Goal: Entertainment & Leisure: Consume media (video, audio)

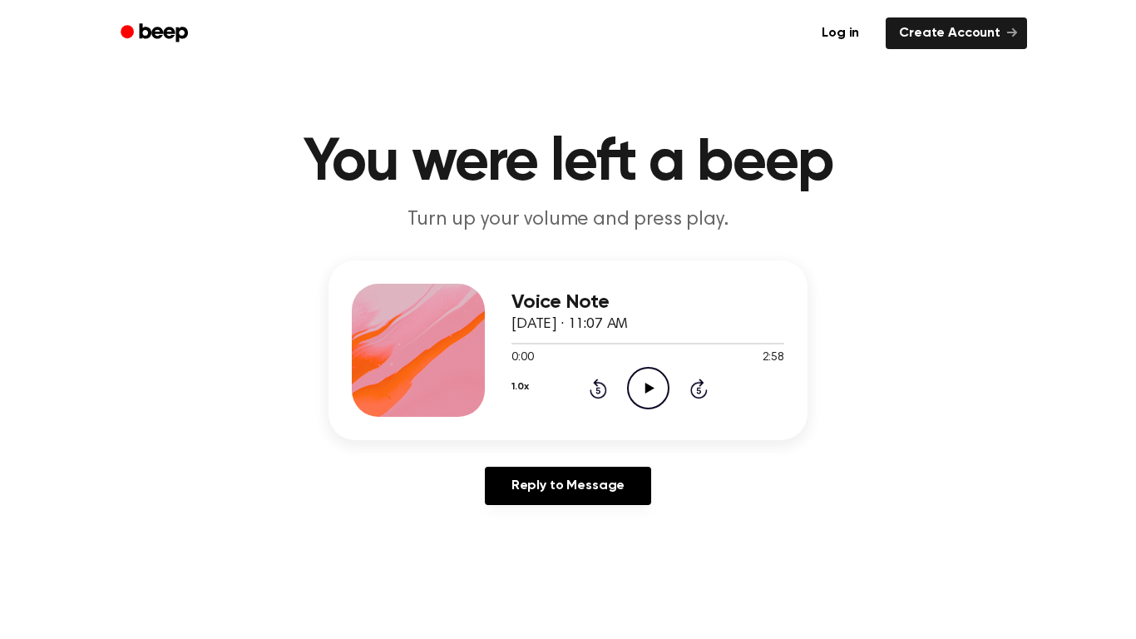
click at [660, 386] on icon "Play Audio" at bounding box center [648, 388] width 42 height 42
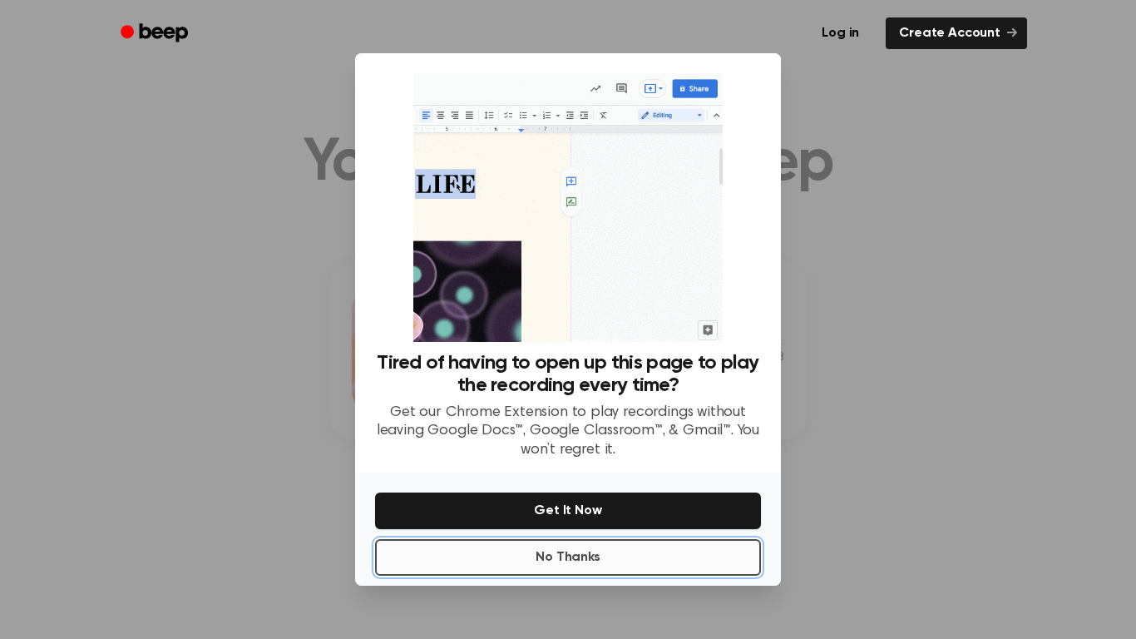
click at [580, 559] on button "No Thanks" at bounding box center [568, 557] width 386 height 37
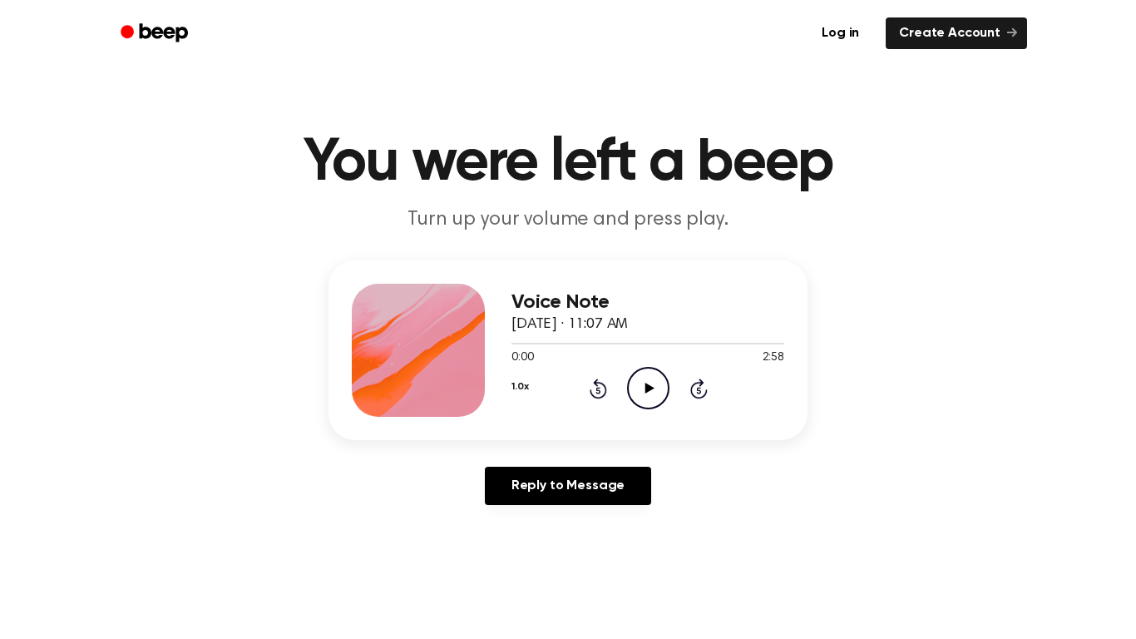
click at [640, 391] on icon "Play Audio" at bounding box center [648, 388] width 42 height 42
click at [512, 343] on div at bounding box center [521, 344] width 21 height 2
click at [635, 383] on icon "Pause Audio" at bounding box center [648, 388] width 42 height 42
click at [545, 346] on span at bounding box center [547, 343] width 13 height 13
click at [652, 394] on icon "Play Audio" at bounding box center [648, 388] width 42 height 42
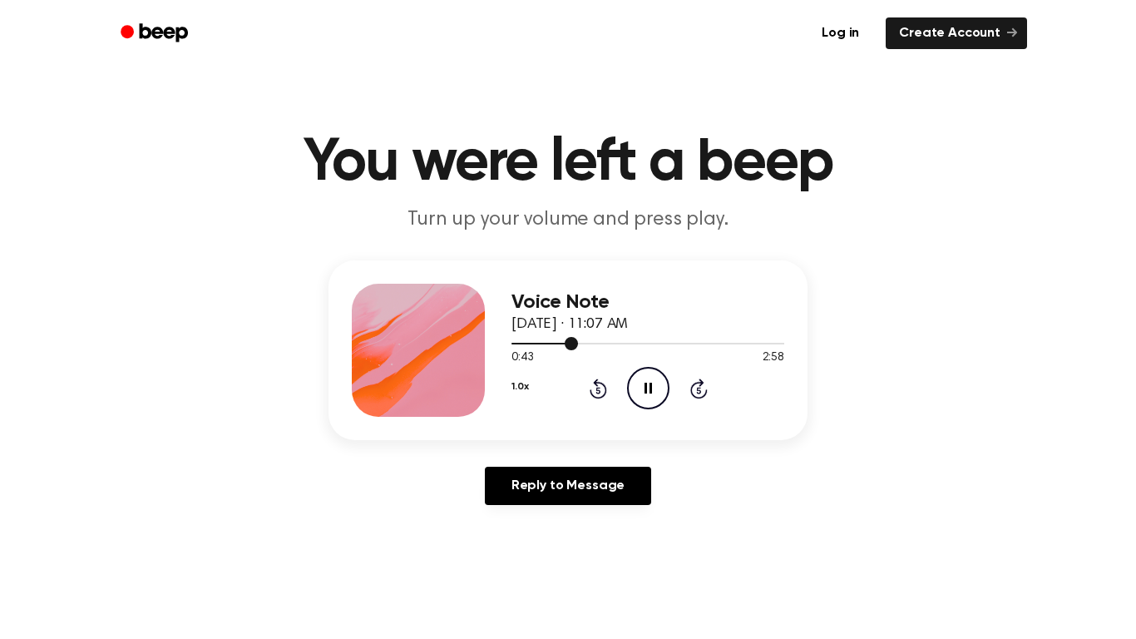
click at [526, 343] on div at bounding box center [544, 344] width 67 height 2
click at [535, 345] on div at bounding box center [647, 342] width 273 height 13
click at [524, 345] on span at bounding box center [529, 343] width 13 height 13
click at [651, 390] on icon "Pause Audio" at bounding box center [648, 388] width 42 height 42
click at [534, 344] on span at bounding box center [532, 343] width 13 height 13
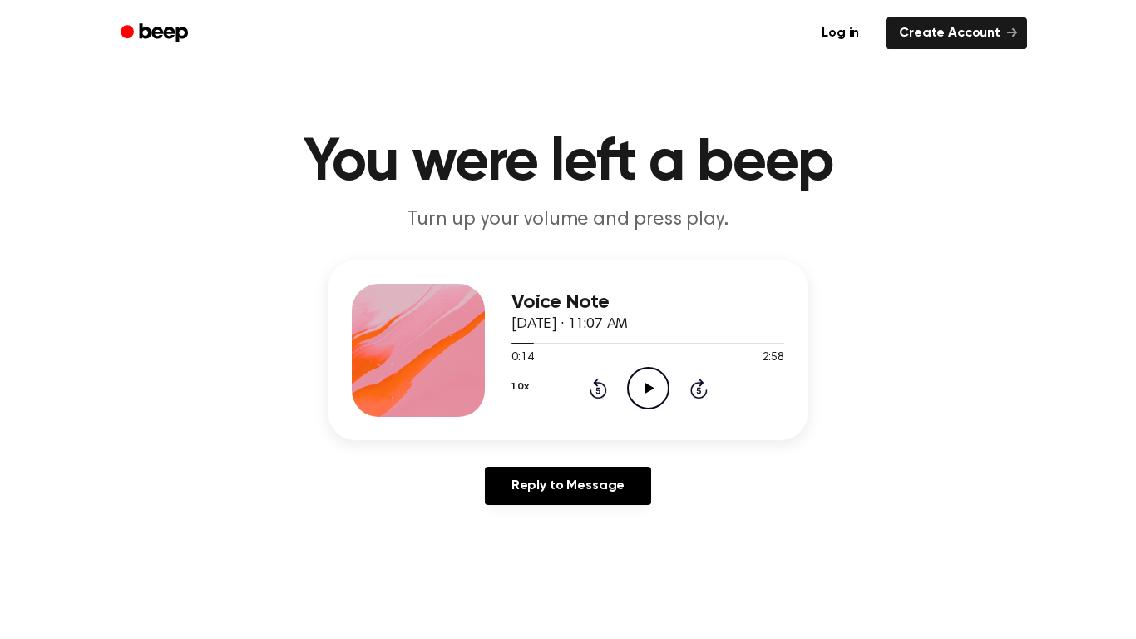
click at [634, 391] on icon "Play Audio" at bounding box center [648, 388] width 42 height 42
click at [634, 391] on icon "Pause Audio" at bounding box center [648, 388] width 42 height 42
click at [650, 378] on icon "Play Audio" at bounding box center [648, 388] width 42 height 42
click at [649, 379] on icon "Pause Audio" at bounding box center [648, 388] width 42 height 42
click at [530, 343] on span at bounding box center [533, 343] width 13 height 13
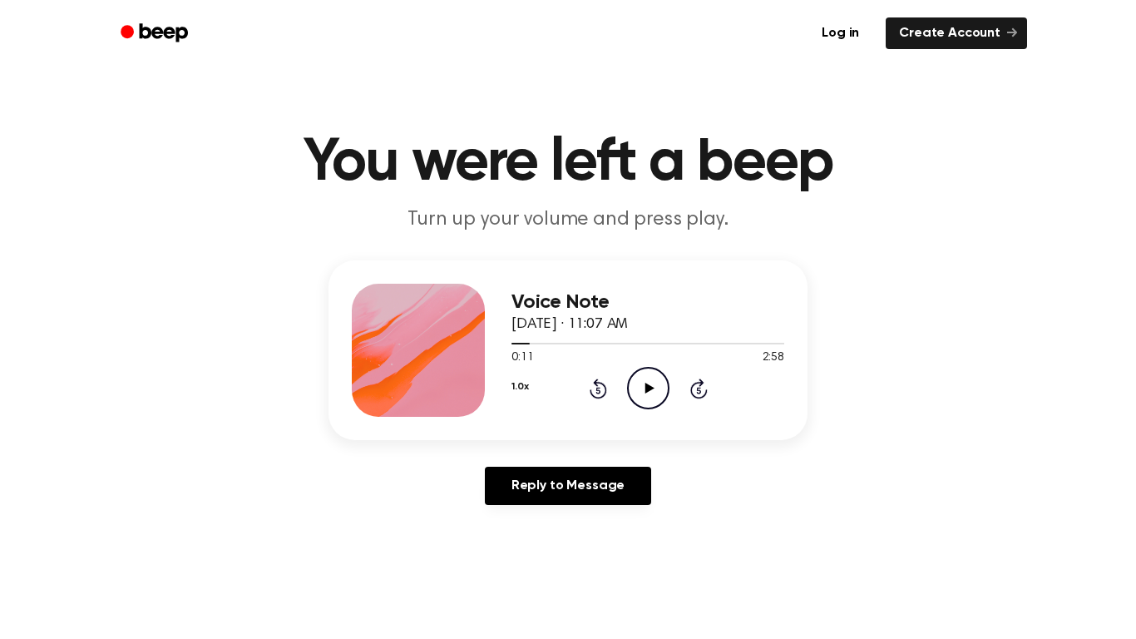
click at [634, 379] on icon "Play Audio" at bounding box center [648, 388] width 42 height 42
click at [634, 379] on icon "Pause Audio" at bounding box center [648, 388] width 42 height 42
click at [642, 392] on icon "Play Audio" at bounding box center [648, 388] width 42 height 42
click at [536, 344] on span at bounding box center [535, 343] width 13 height 13
click at [645, 392] on icon at bounding box center [648, 388] width 7 height 11
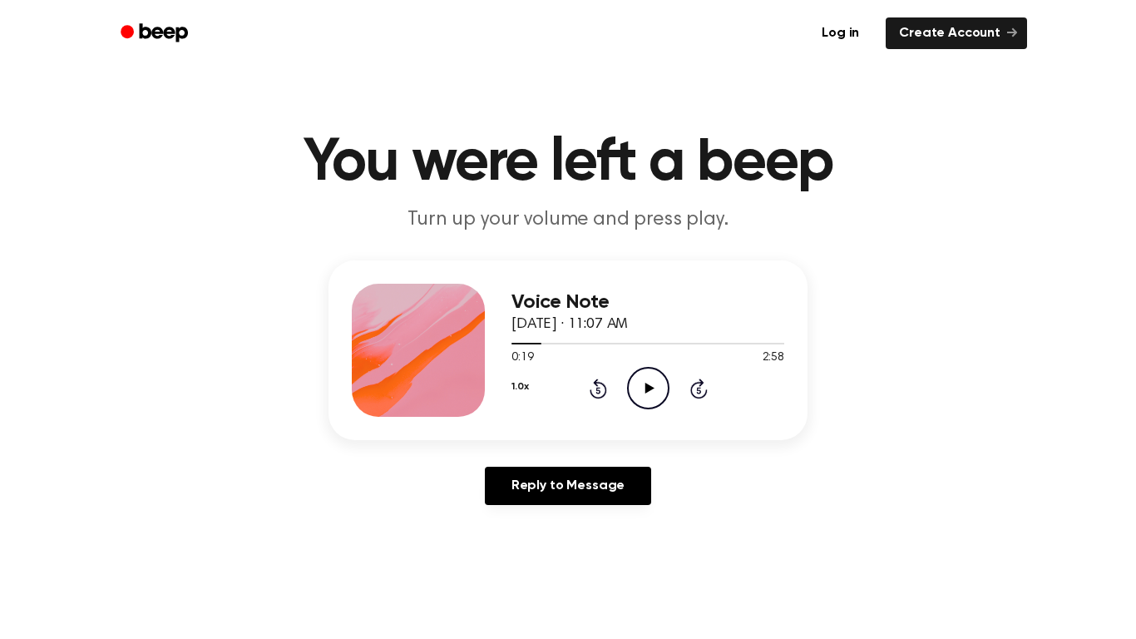
click at [650, 399] on icon "Play Audio" at bounding box center [648, 388] width 42 height 42
click at [650, 399] on icon "Pause Audio" at bounding box center [648, 388] width 42 height 42
click at [545, 344] on div at bounding box center [647, 342] width 273 height 13
click at [644, 383] on icon "Play Audio" at bounding box center [648, 388] width 42 height 42
click at [536, 344] on span at bounding box center [541, 343] width 13 height 13
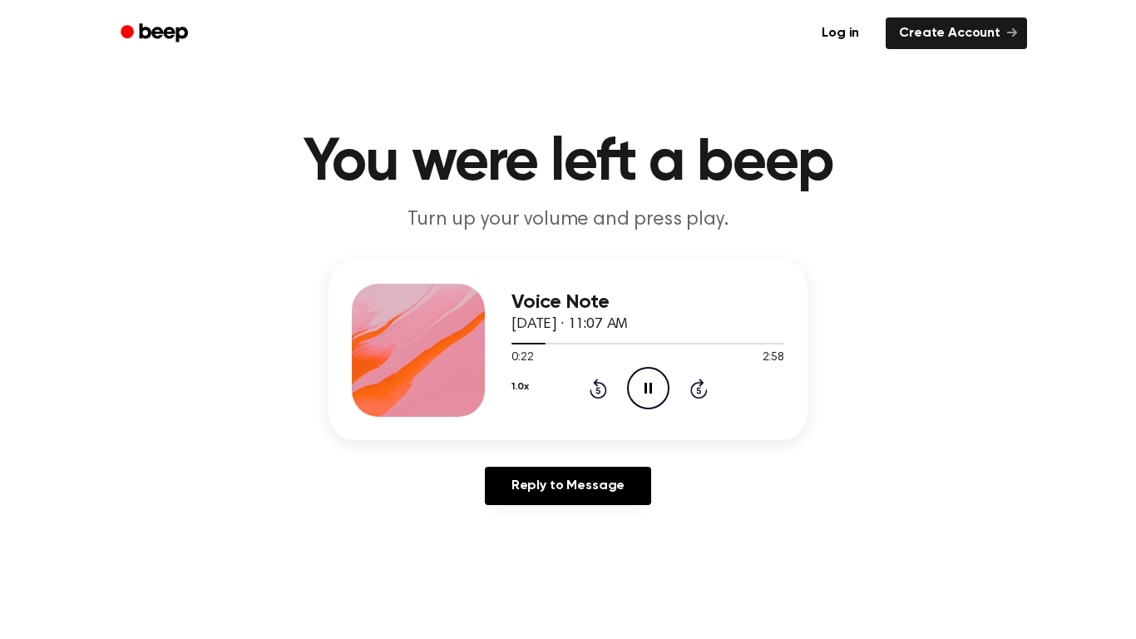
click at [789, 442] on div "Voice Note [DATE] · 11:07 AM 0:22 2:58 Your browser does not support the [objec…" at bounding box center [568, 389] width 1096 height 258
click at [652, 388] on icon "Pause Audio" at bounding box center [648, 388] width 42 height 42
click at [535, 345] on div at bounding box center [647, 342] width 273 height 13
click at [649, 396] on icon "Play Audio" at bounding box center [648, 388] width 42 height 42
click at [646, 387] on icon at bounding box center [648, 388] width 7 height 11
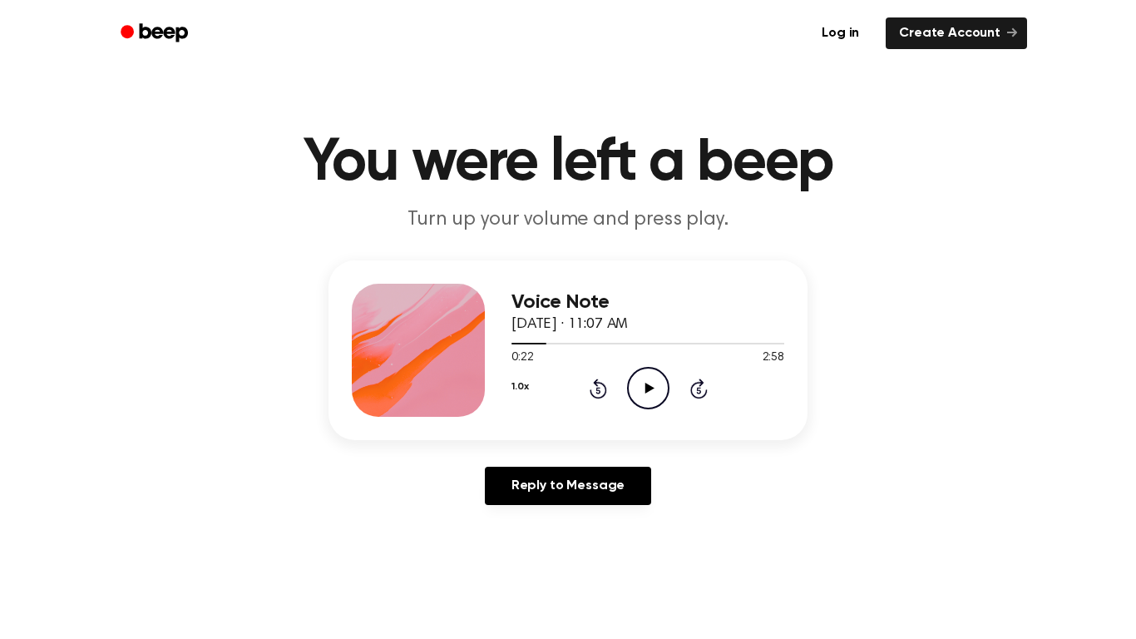
click at [645, 376] on icon "Play Audio" at bounding box center [648, 388] width 42 height 42
click at [645, 376] on icon "Pause Audio" at bounding box center [648, 388] width 42 height 42
click at [562, 340] on span at bounding box center [563, 343] width 13 height 13
click at [640, 389] on icon "Play Audio" at bounding box center [648, 388] width 42 height 42
click at [640, 386] on icon "Pause Audio" at bounding box center [648, 388] width 42 height 42
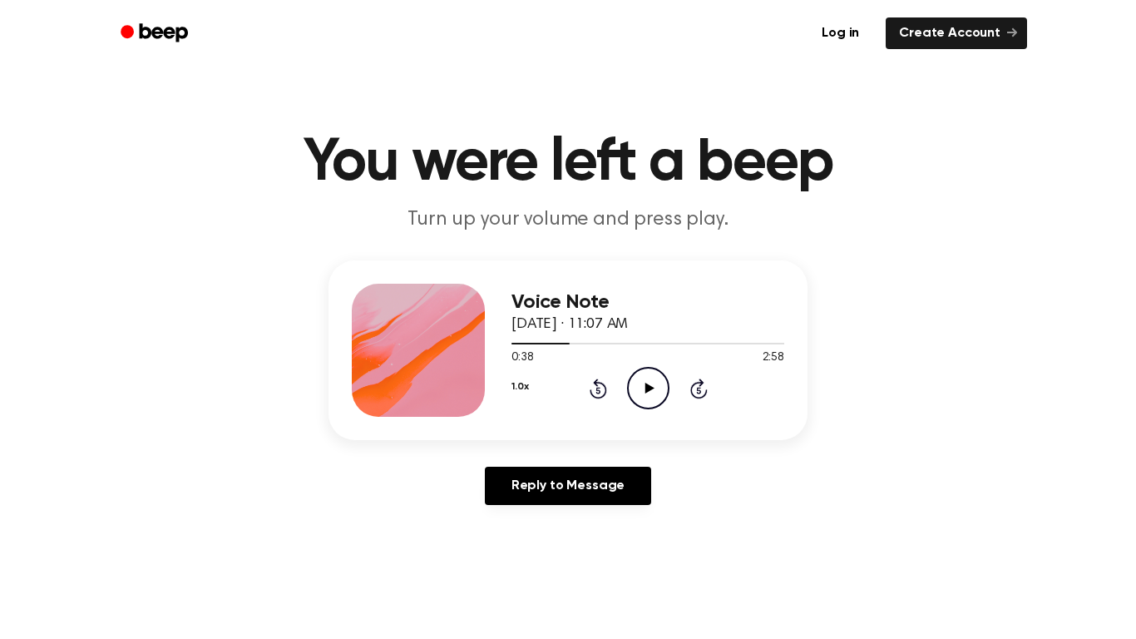
click at [652, 404] on icon "Play Audio" at bounding box center [648, 388] width 42 height 42
click at [652, 404] on icon "Pause Audio" at bounding box center [648, 388] width 42 height 42
click at [639, 374] on icon "Play Audio" at bounding box center [648, 388] width 42 height 42
click at [651, 382] on icon "Pause Audio" at bounding box center [648, 388] width 42 height 42
click at [648, 385] on icon at bounding box center [649, 388] width 9 height 11
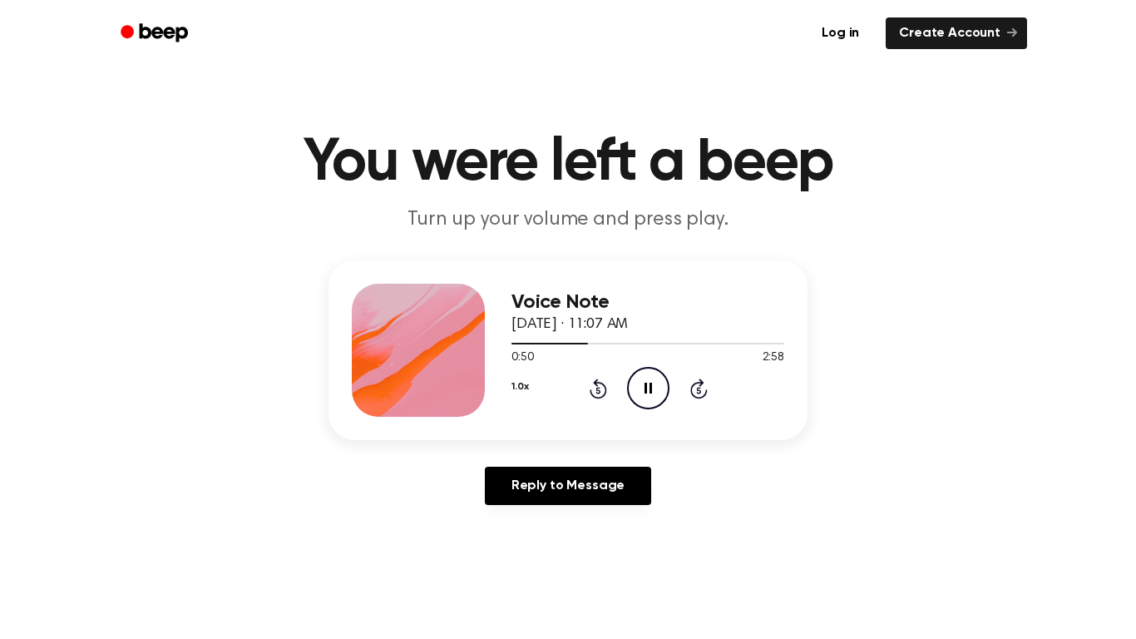
click at [645, 382] on icon "Pause Audio" at bounding box center [648, 388] width 42 height 42
click at [639, 398] on icon "Play Audio" at bounding box center [648, 388] width 42 height 42
click at [636, 390] on icon "Pause Audio" at bounding box center [648, 388] width 42 height 42
click at [656, 376] on icon "Play Audio" at bounding box center [648, 388] width 42 height 42
click at [600, 340] on div at bounding box center [647, 342] width 273 height 13
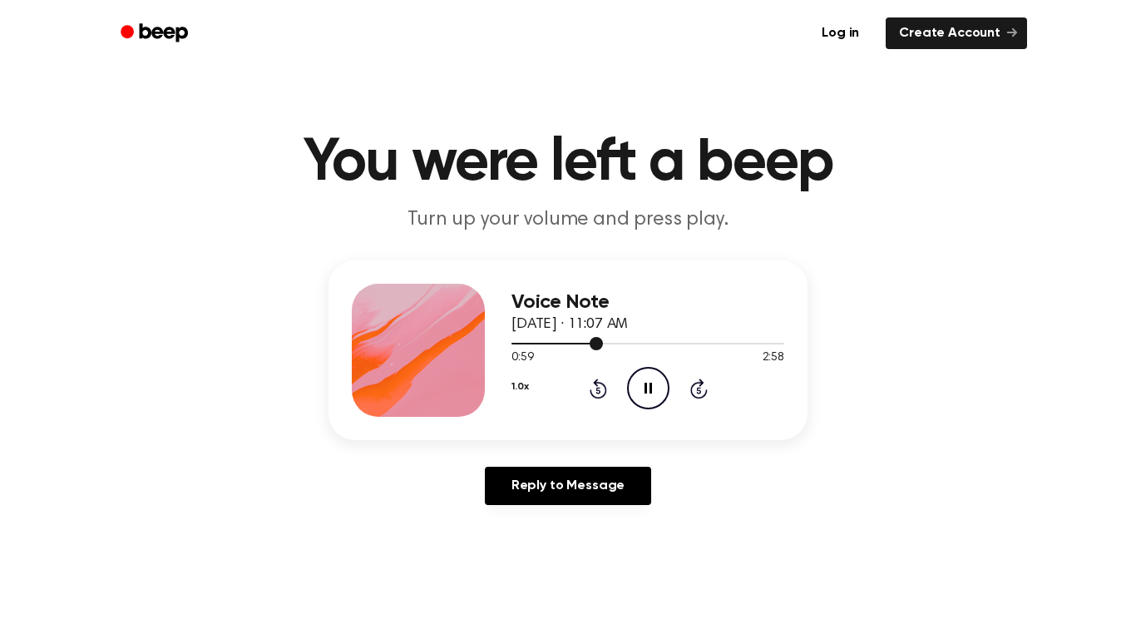
click at [571, 342] on div at bounding box center [647, 342] width 273 height 13
click at [655, 383] on icon "Pause Audio" at bounding box center [648, 388] width 42 height 42
click at [638, 388] on icon "Play Audio" at bounding box center [648, 388] width 42 height 42
click at [638, 388] on icon "Pause Audio" at bounding box center [648, 388] width 42 height 42
click at [659, 373] on icon "Play Audio" at bounding box center [648, 388] width 42 height 42
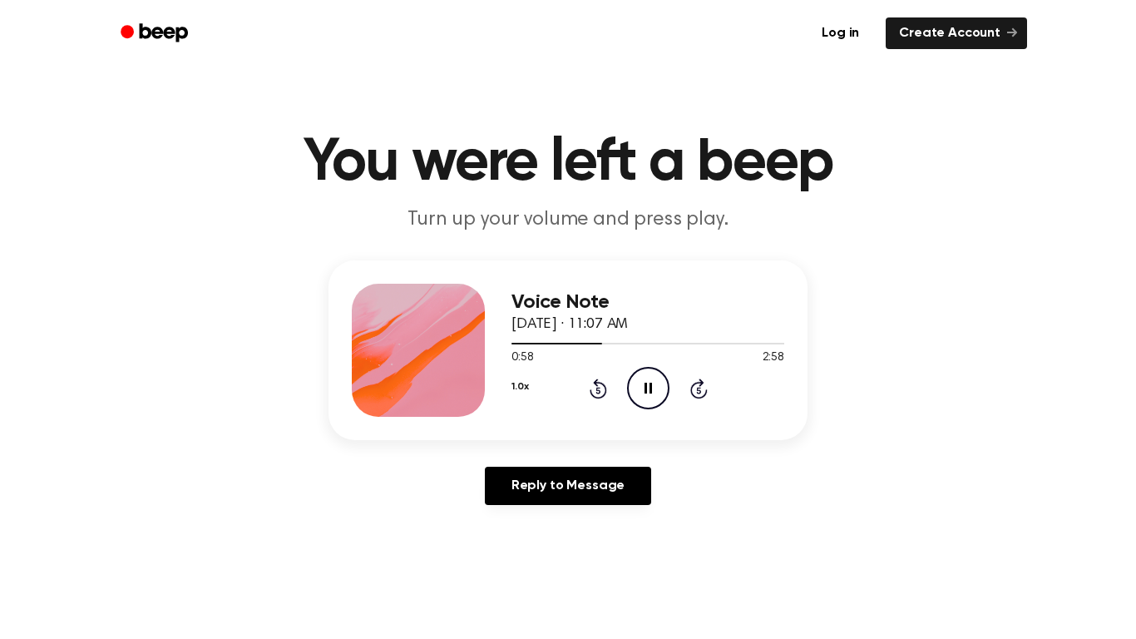
click at [659, 373] on icon "Pause Audio" at bounding box center [648, 388] width 42 height 42
click at [651, 390] on icon "Play Audio" at bounding box center [648, 388] width 42 height 42
click at [651, 390] on icon at bounding box center [648, 388] width 7 height 11
click at [651, 395] on icon "Play Audio" at bounding box center [648, 388] width 42 height 42
click at [651, 395] on icon "Pause Audio" at bounding box center [648, 388] width 42 height 42
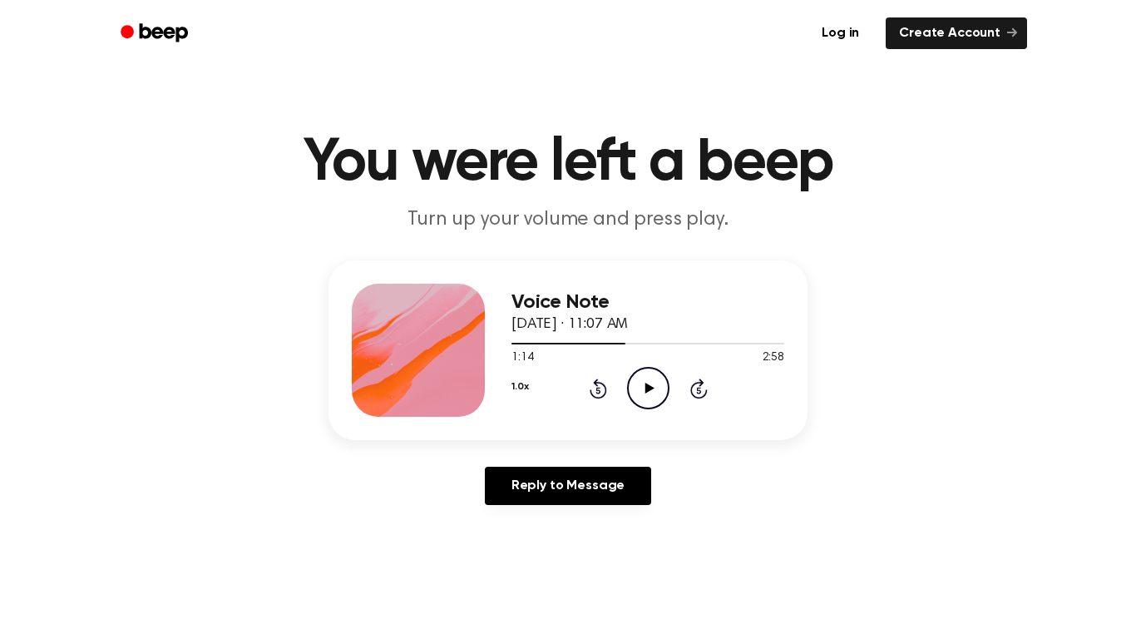
click at [649, 373] on icon "Play Audio" at bounding box center [648, 388] width 42 height 42
click at [650, 375] on icon "Pause Audio" at bounding box center [648, 388] width 42 height 42
click at [648, 392] on icon "Play Audio" at bounding box center [648, 388] width 42 height 42
click at [622, 348] on div at bounding box center [647, 342] width 273 height 13
click at [653, 402] on icon "Pause Audio" at bounding box center [648, 388] width 42 height 42
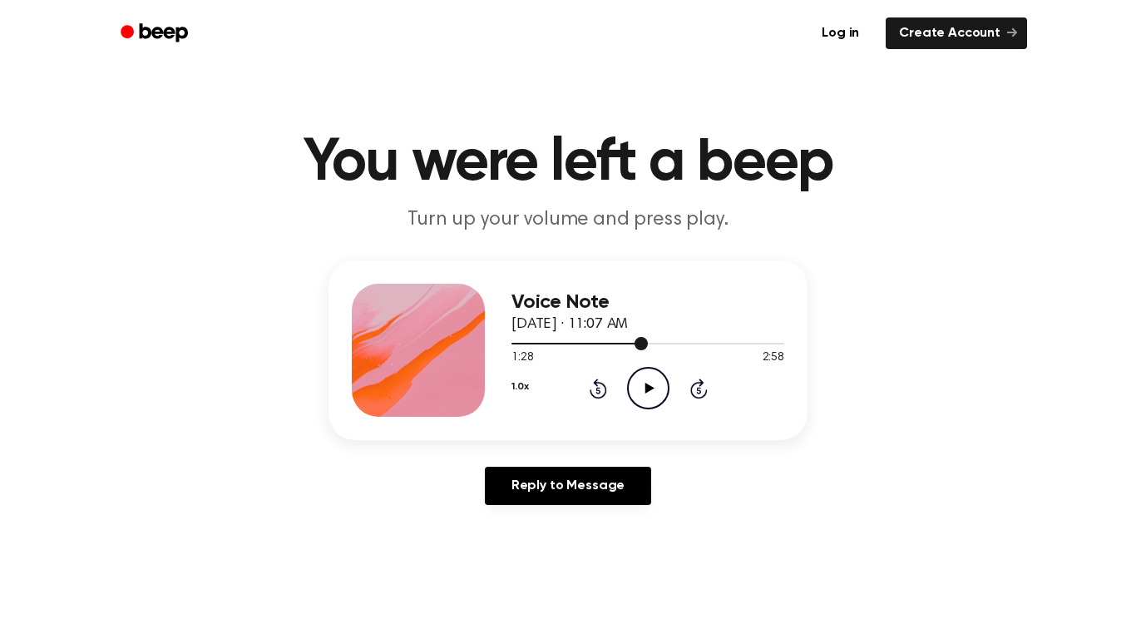
click at [640, 348] on span at bounding box center [641, 343] width 13 height 13
click at [658, 380] on icon "Play Audio" at bounding box center [648, 388] width 42 height 42
click at [630, 349] on div "1:26 2:58" at bounding box center [647, 357] width 273 height 17
click at [625, 344] on div at bounding box center [647, 342] width 273 height 13
click at [663, 393] on icon "Pause Audio" at bounding box center [648, 388] width 42 height 42
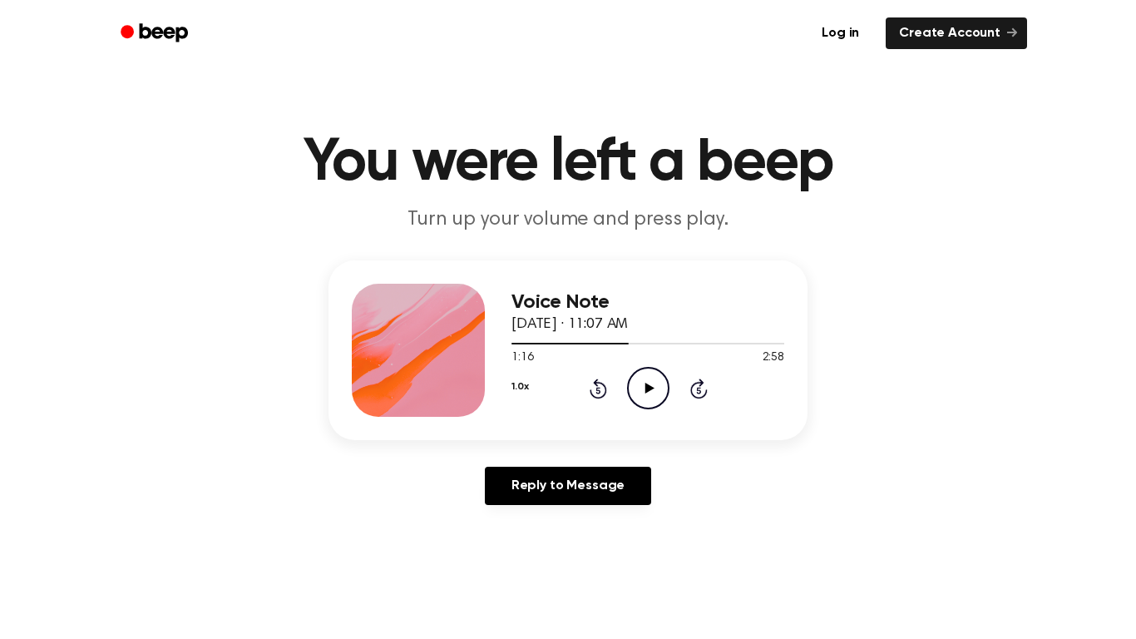
click at [640, 381] on icon "Play Audio" at bounding box center [648, 388] width 42 height 42
click at [640, 381] on icon "Pause Audio" at bounding box center [648, 388] width 42 height 42
click at [622, 348] on span at bounding box center [624, 343] width 13 height 13
click at [651, 387] on icon at bounding box center [649, 388] width 9 height 11
click at [648, 384] on icon "Pause Audio" at bounding box center [648, 388] width 42 height 42
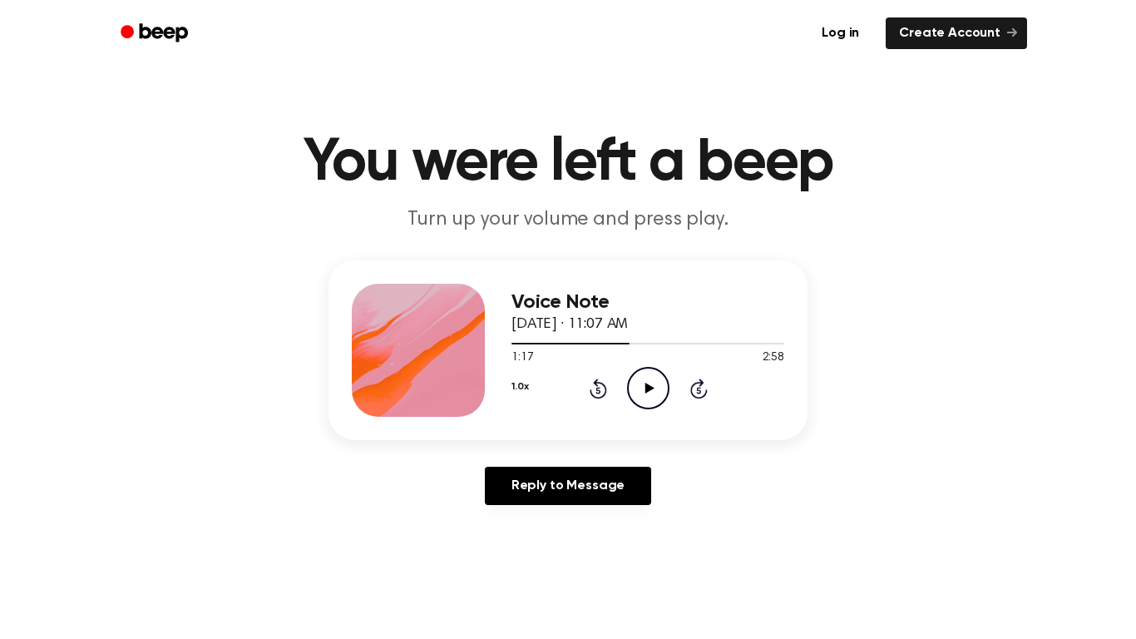
click at [642, 389] on icon "Play Audio" at bounding box center [648, 388] width 42 height 42
click at [643, 389] on icon "Pause Audio" at bounding box center [648, 388] width 42 height 42
click at [639, 397] on icon "Play Audio" at bounding box center [648, 388] width 42 height 42
click at [642, 395] on icon "Pause Audio" at bounding box center [648, 388] width 42 height 42
click at [632, 348] on span at bounding box center [627, 343] width 13 height 13
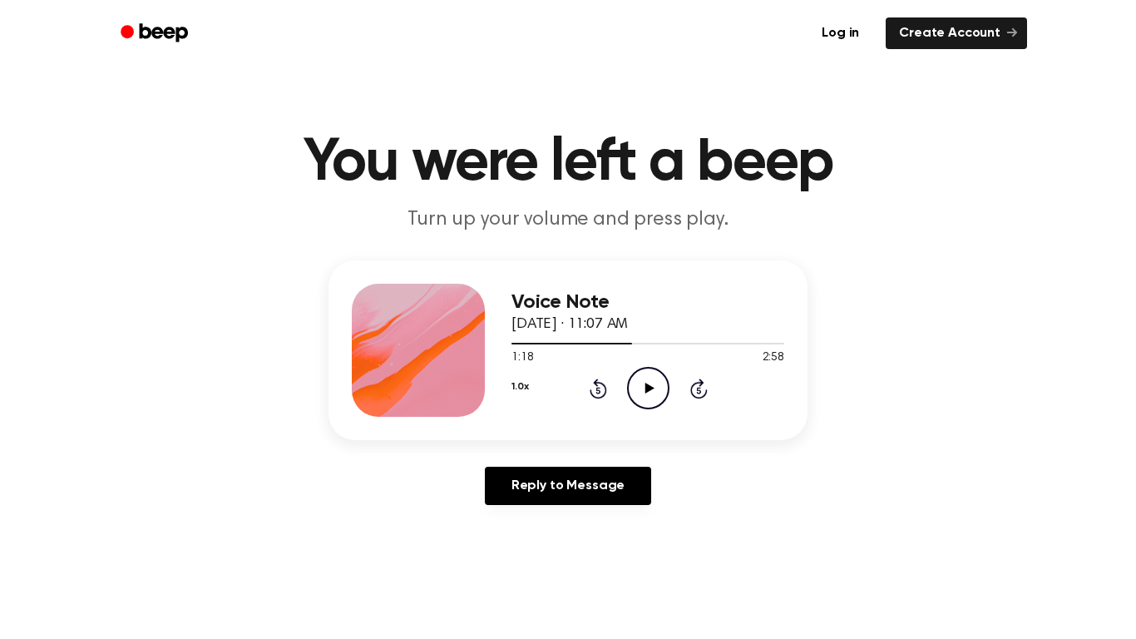
click at [658, 395] on icon "Play Audio" at bounding box center [648, 388] width 42 height 42
click at [619, 346] on div at bounding box center [647, 342] width 273 height 13
click at [651, 387] on icon "Pause Audio" at bounding box center [648, 388] width 42 height 42
click at [653, 392] on icon "Play Audio" at bounding box center [648, 388] width 42 height 42
click at [653, 391] on icon "Pause Audio" at bounding box center [648, 388] width 42 height 42
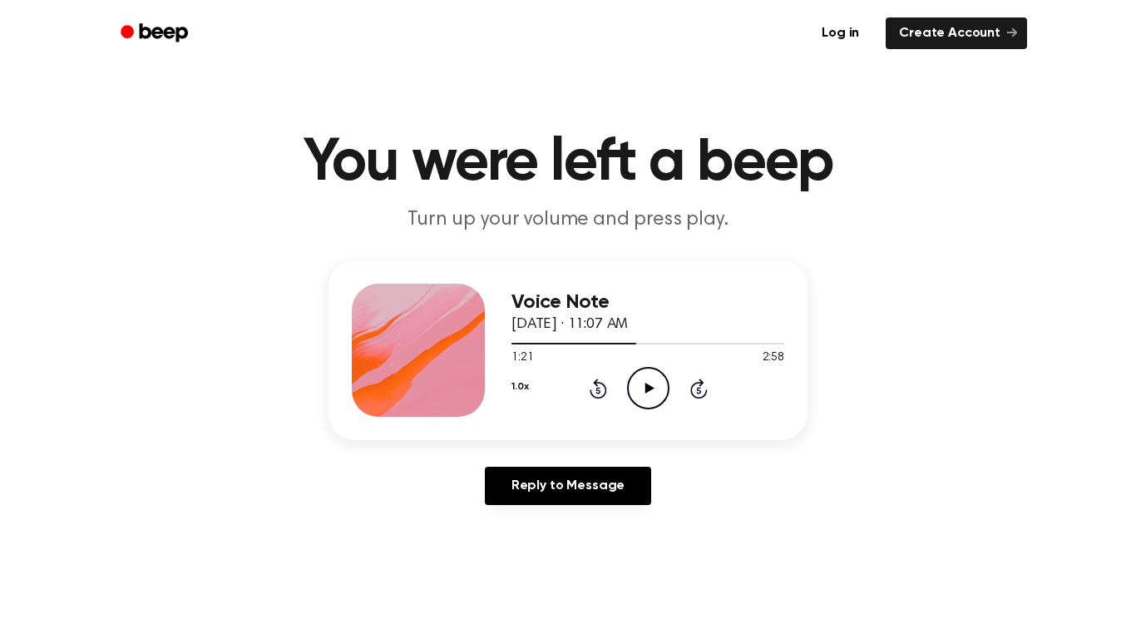
click at [654, 377] on icon "Play Audio" at bounding box center [648, 388] width 42 height 42
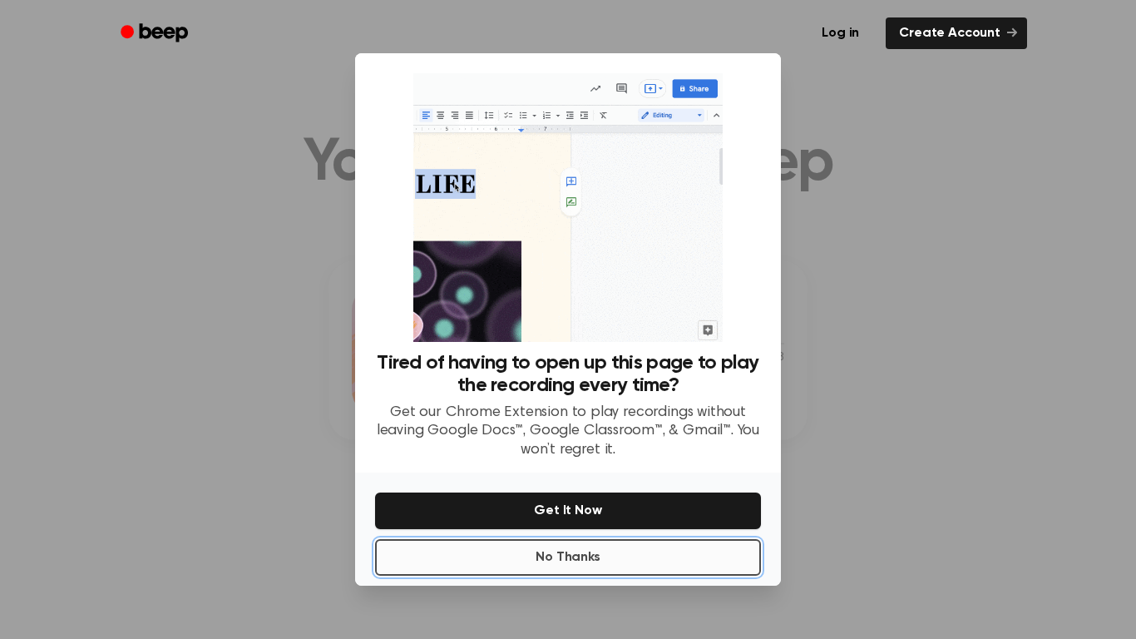
click at [617, 571] on button "No Thanks" at bounding box center [568, 557] width 386 height 37
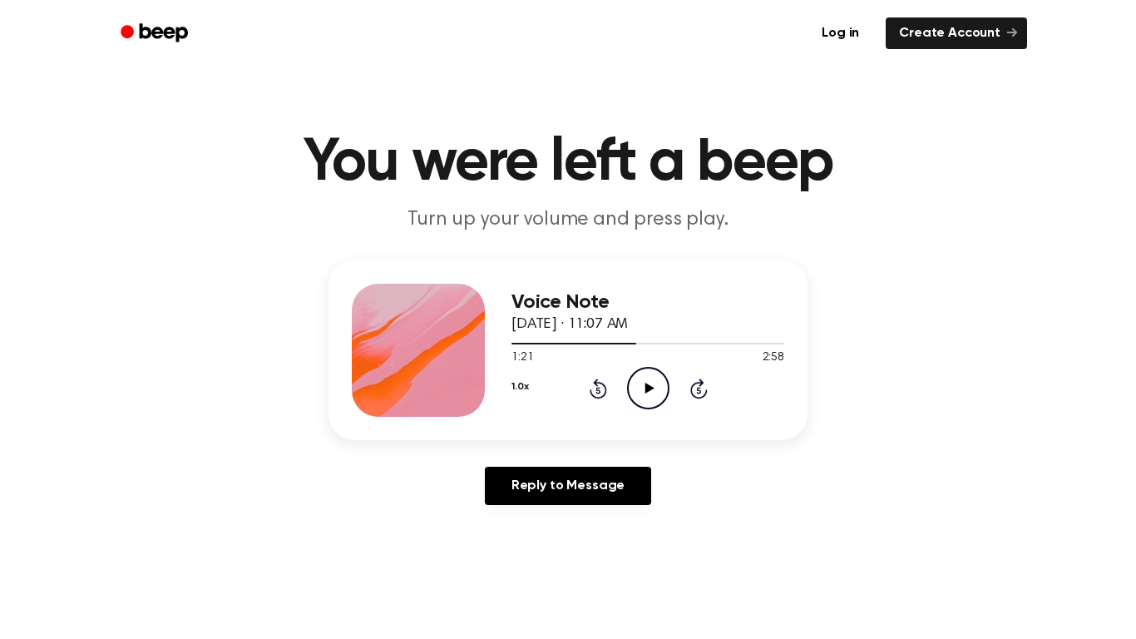
click at [645, 407] on icon "Play Audio" at bounding box center [648, 388] width 42 height 42
click at [650, 380] on icon "Pause Audio" at bounding box center [648, 388] width 42 height 42
